Goal: Find specific page/section: Find specific page/section

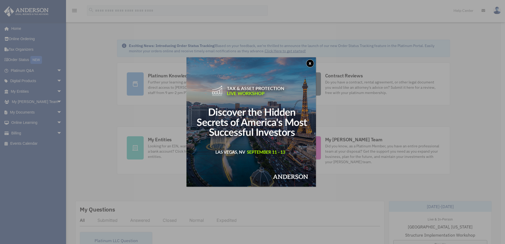
click at [311, 61] on button "x" at bounding box center [310, 63] width 8 height 8
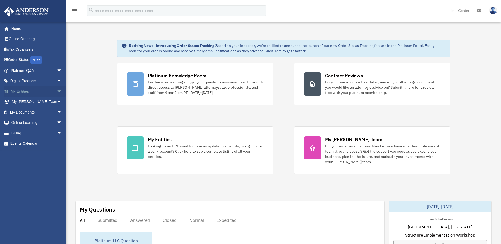
click at [57, 90] on span "arrow_drop_down" at bounding box center [62, 91] width 11 height 11
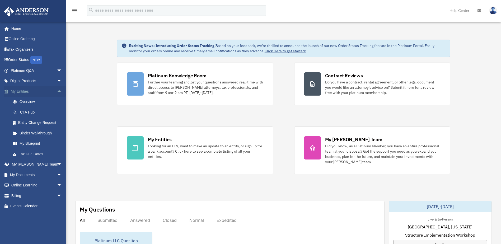
click at [58, 90] on span "arrow_drop_up" at bounding box center [62, 91] width 11 height 11
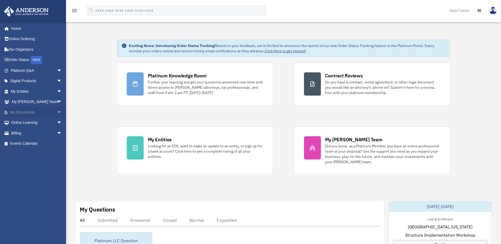
click at [57, 112] on span "arrow_drop_down" at bounding box center [62, 112] width 11 height 11
click at [20, 121] on link "Box" at bounding box center [38, 122] width 63 height 11
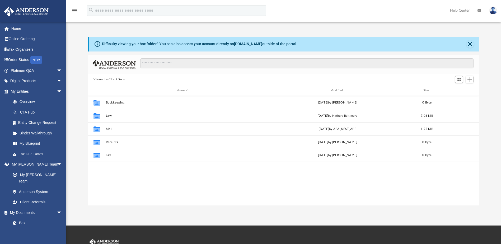
scroll to position [116, 387]
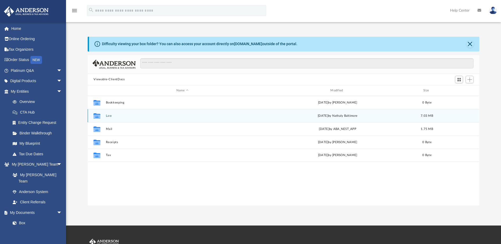
click at [108, 115] on button "Law" at bounding box center [182, 115] width 153 height 3
